Goal: Information Seeking & Learning: Learn about a topic

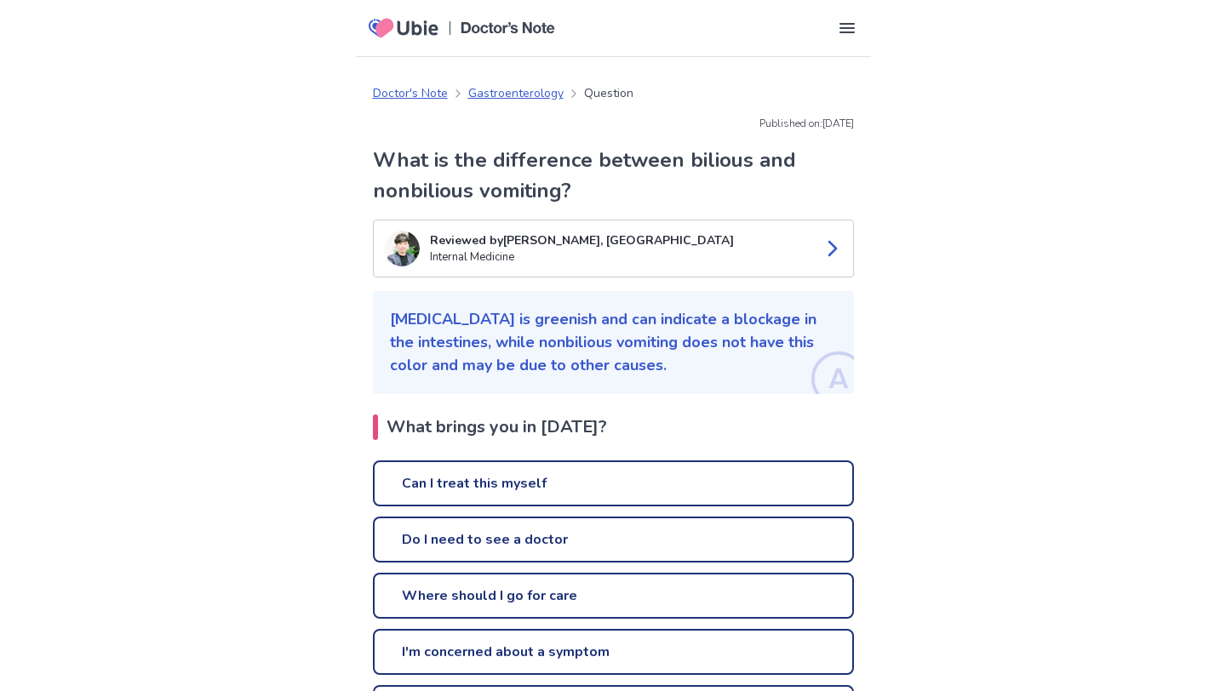
click at [439, 189] on h1 "What is the difference between bilious and nonbilious vomiting?" at bounding box center [613, 175] width 481 height 61
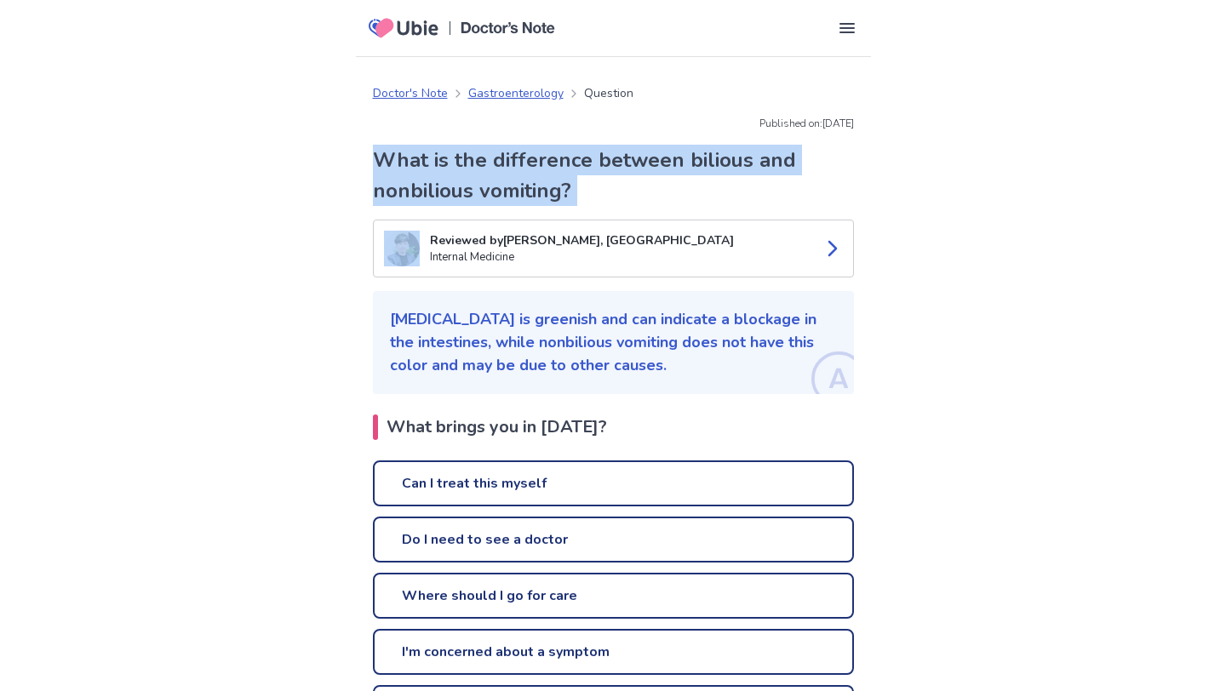
click at [439, 189] on h1 "What is the difference between bilious and nonbilious vomiting?" at bounding box center [613, 175] width 481 height 61
copy h1 "What is the difference between bilious and nonbilious vomiting?"
click at [395, 19] on icon at bounding box center [404, 28] width 83 height 33
